Goal: Information Seeking & Learning: Learn about a topic

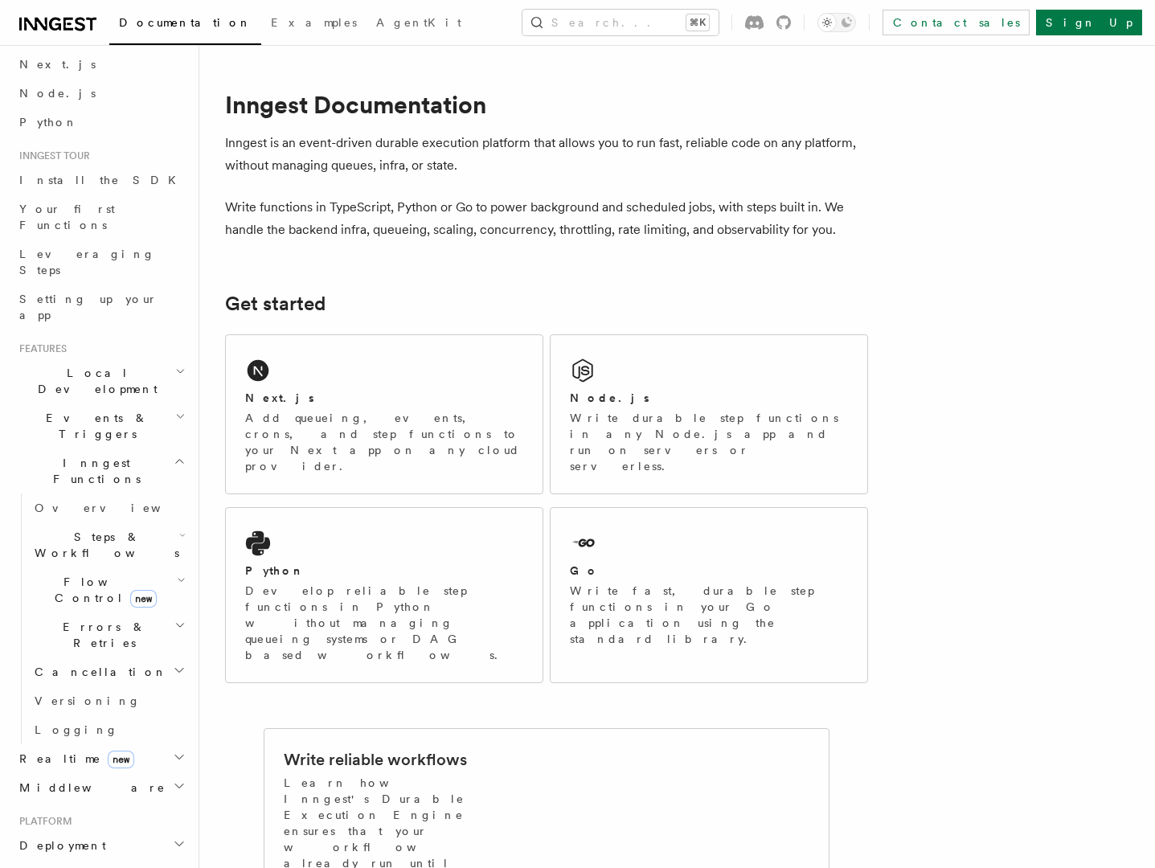
scroll to position [81, 0]
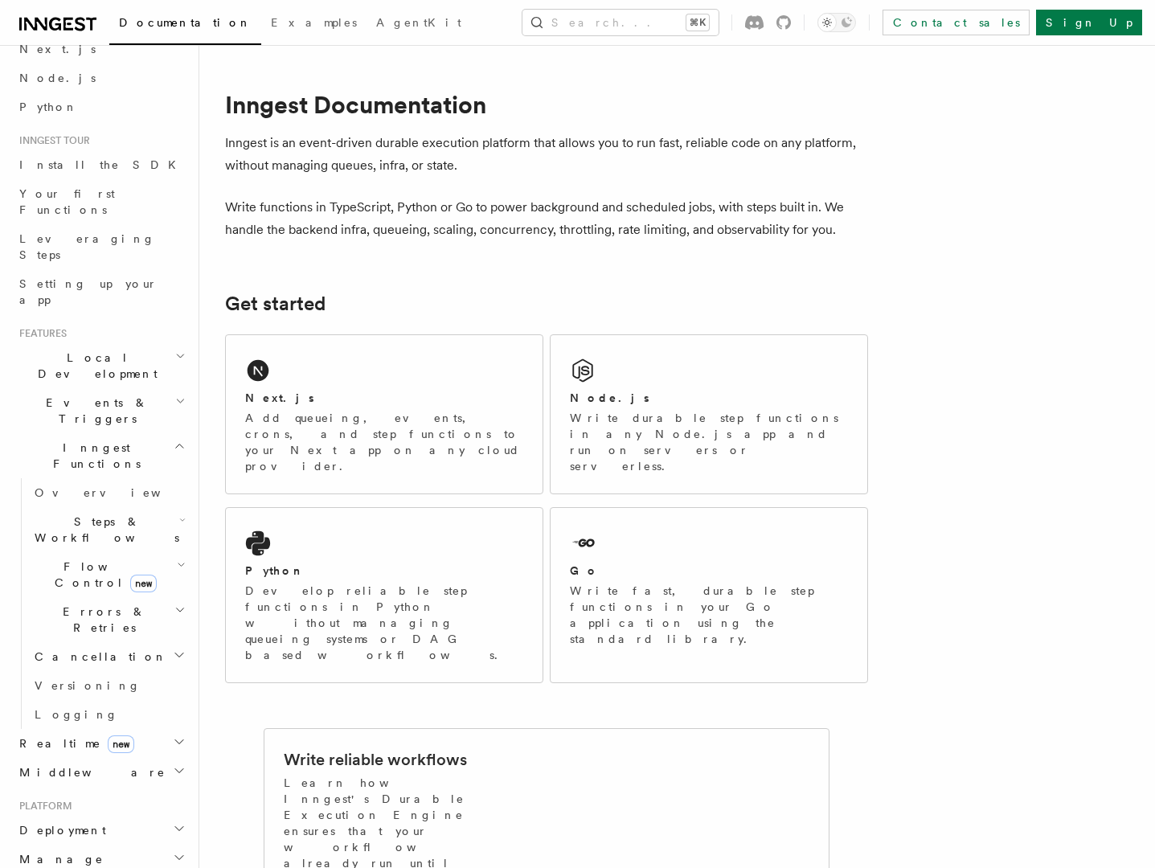
click at [134, 729] on h2 "Realtime new" at bounding box center [101, 743] width 176 height 29
click at [91, 758] on link "Overview" at bounding box center [108, 772] width 161 height 29
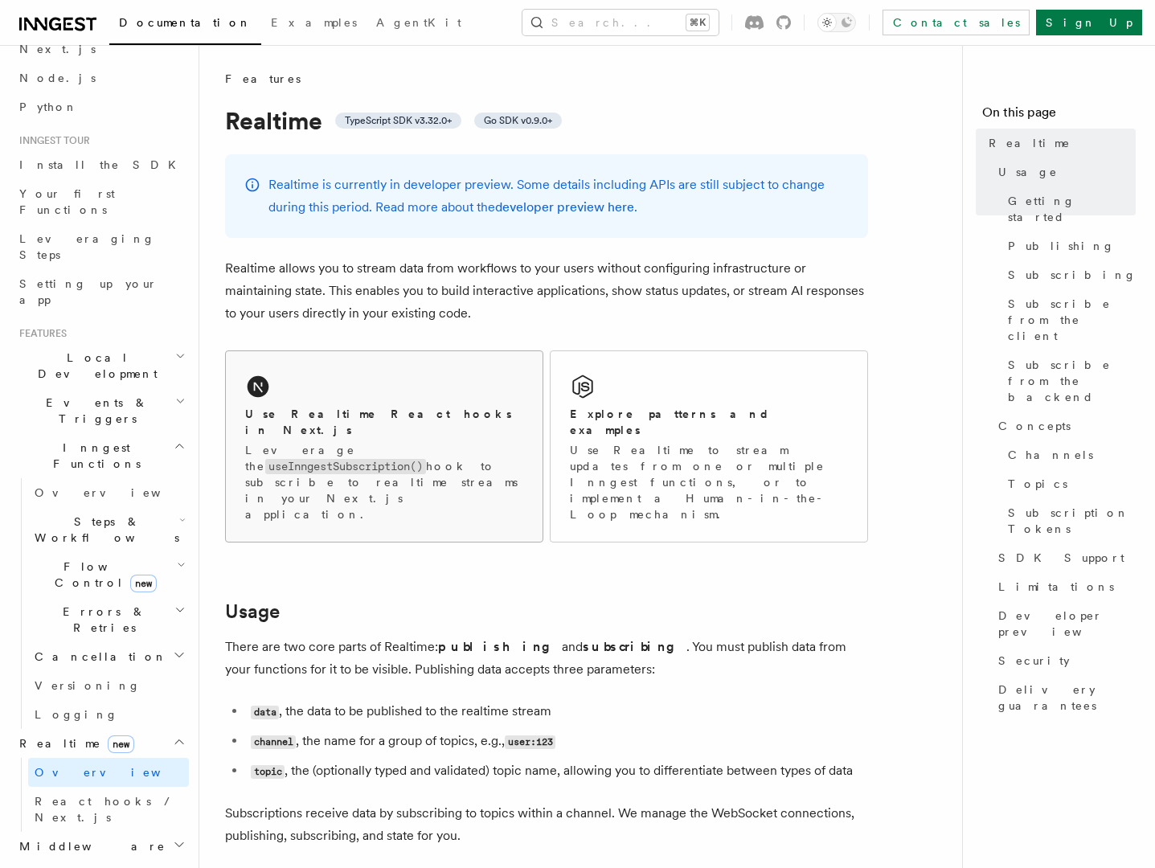
click at [427, 408] on h2 "Use Realtime React hooks in Next.js" at bounding box center [384, 422] width 278 height 32
